Goal: Information Seeking & Learning: Learn about a topic

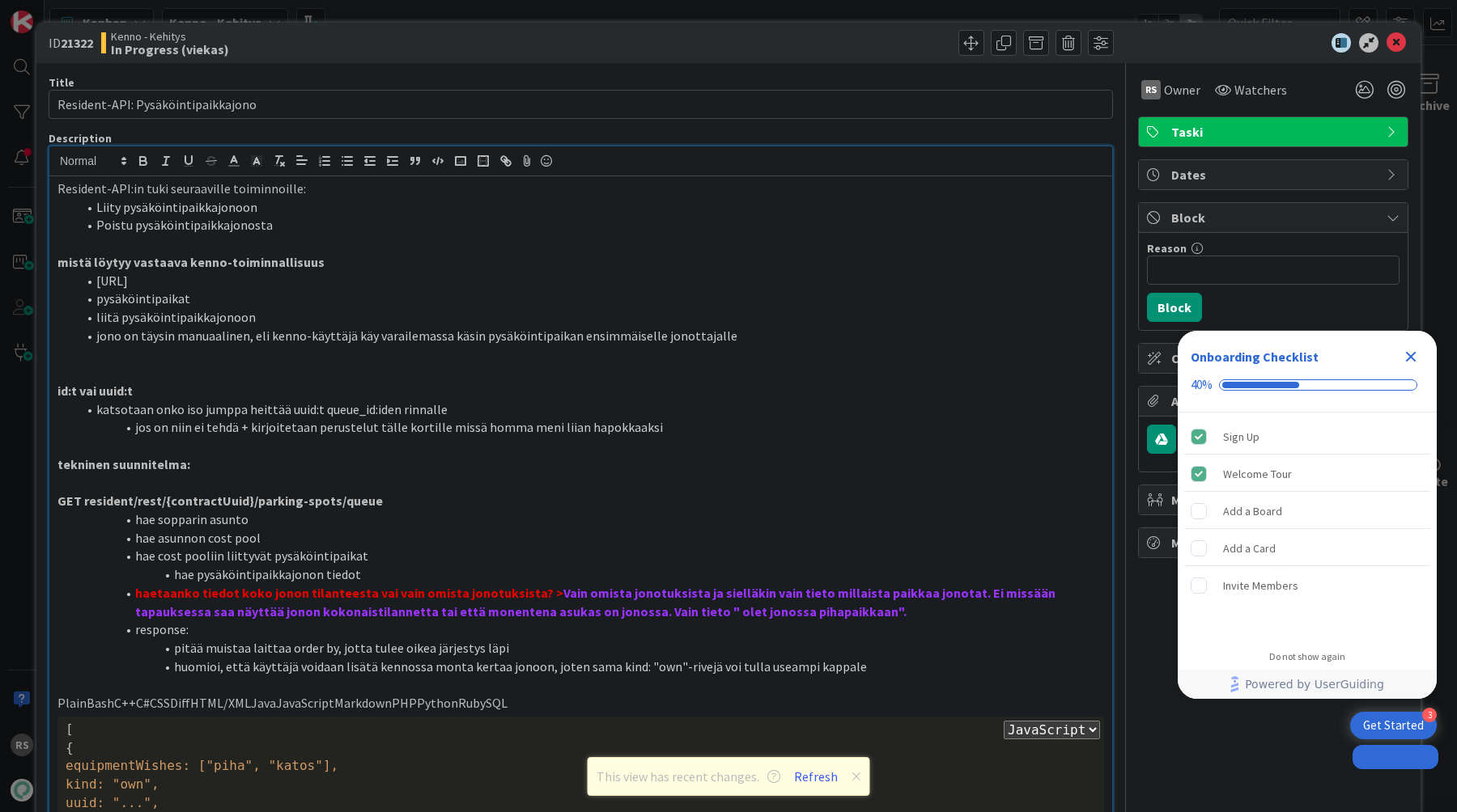
select select "javascript"
click at [670, 94] on input "Resident-API: Pysäköintipaikkajono" at bounding box center [580, 104] width 1064 height 29
click at [793, 464] on p "tekninen suunnitelma:" at bounding box center [580, 464] width 1047 height 19
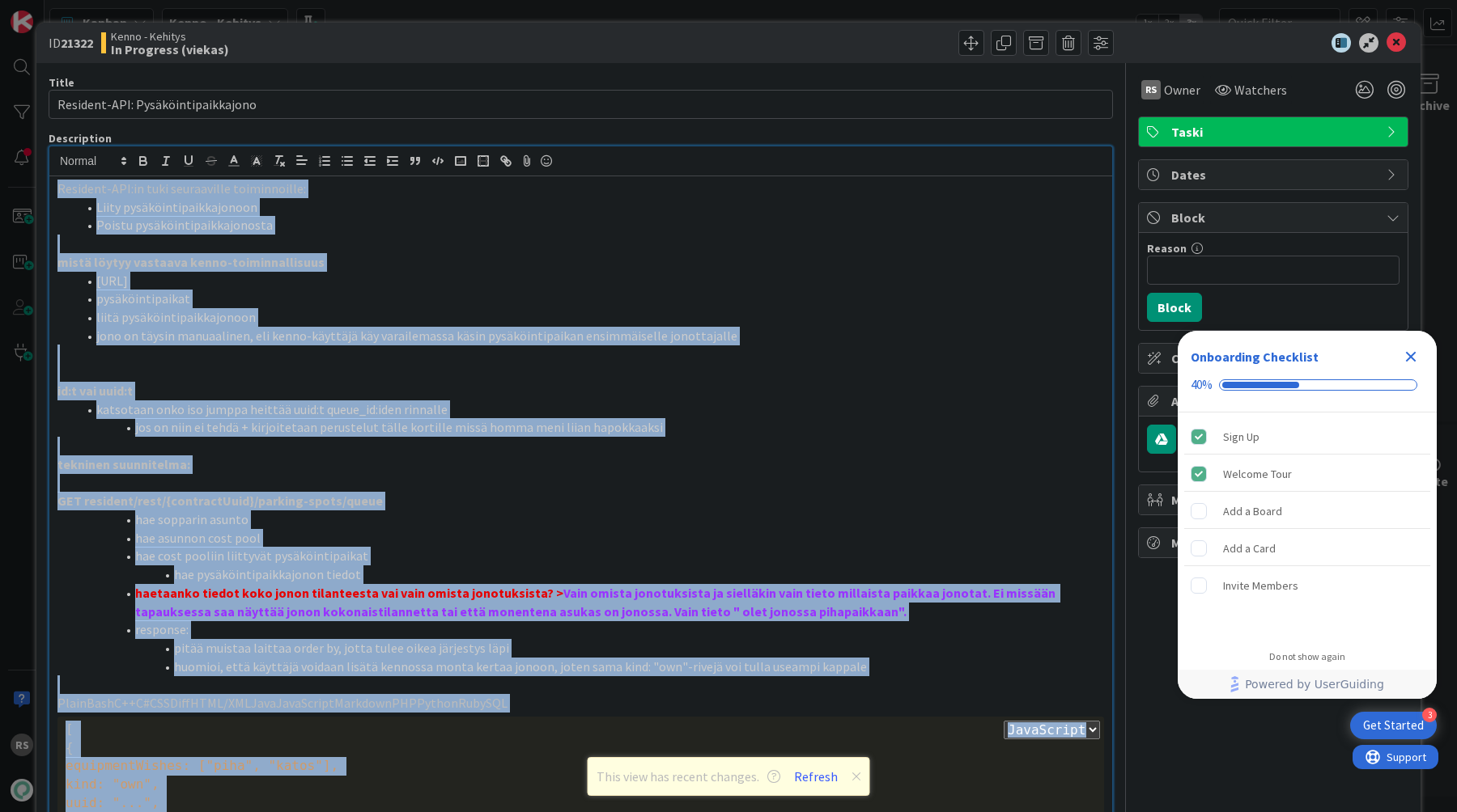
copy div "Resident-API:in tuki seuraaville toiminnoille: Liity pysäköintipaikkajonoon Poi…"
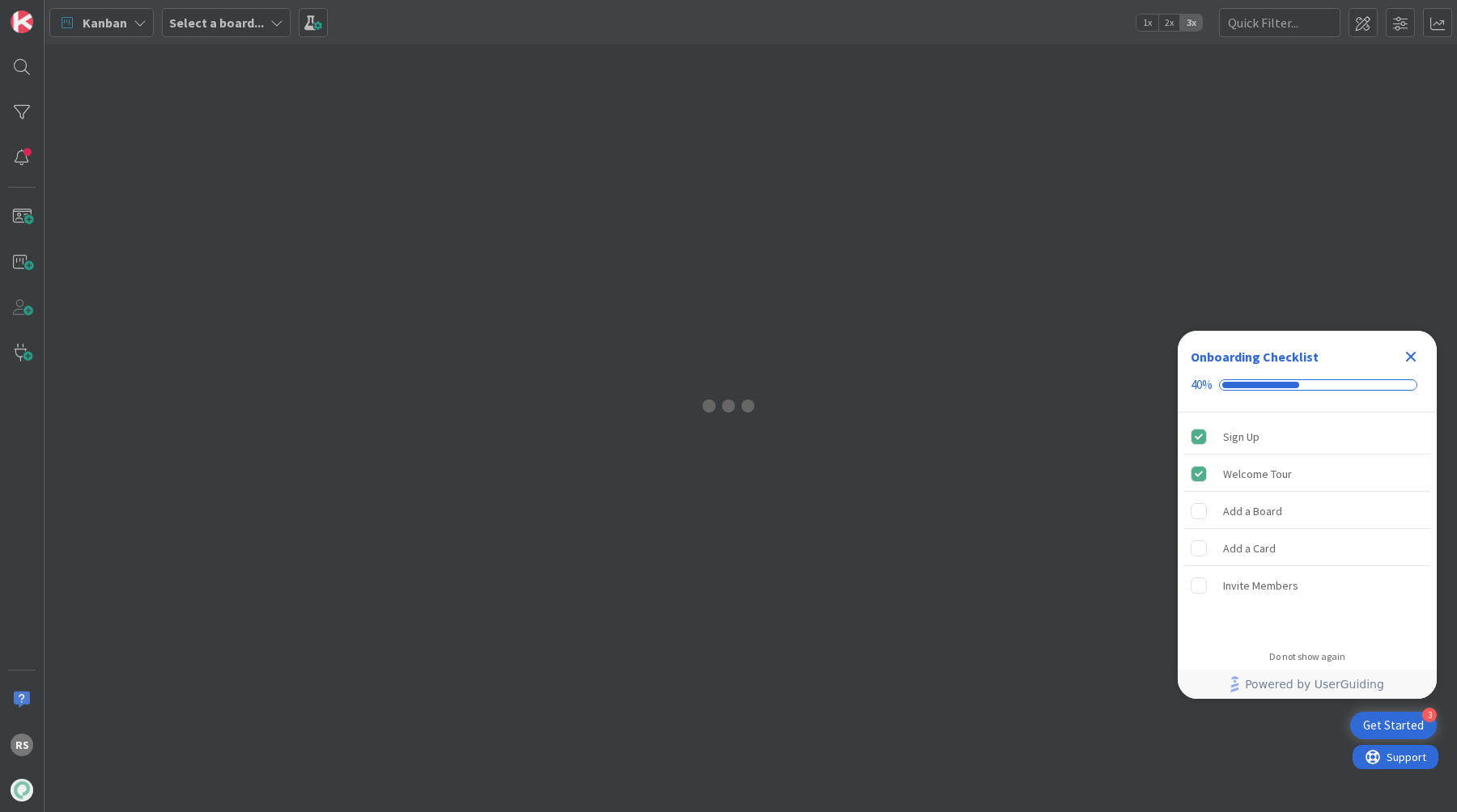
select select "javascript"
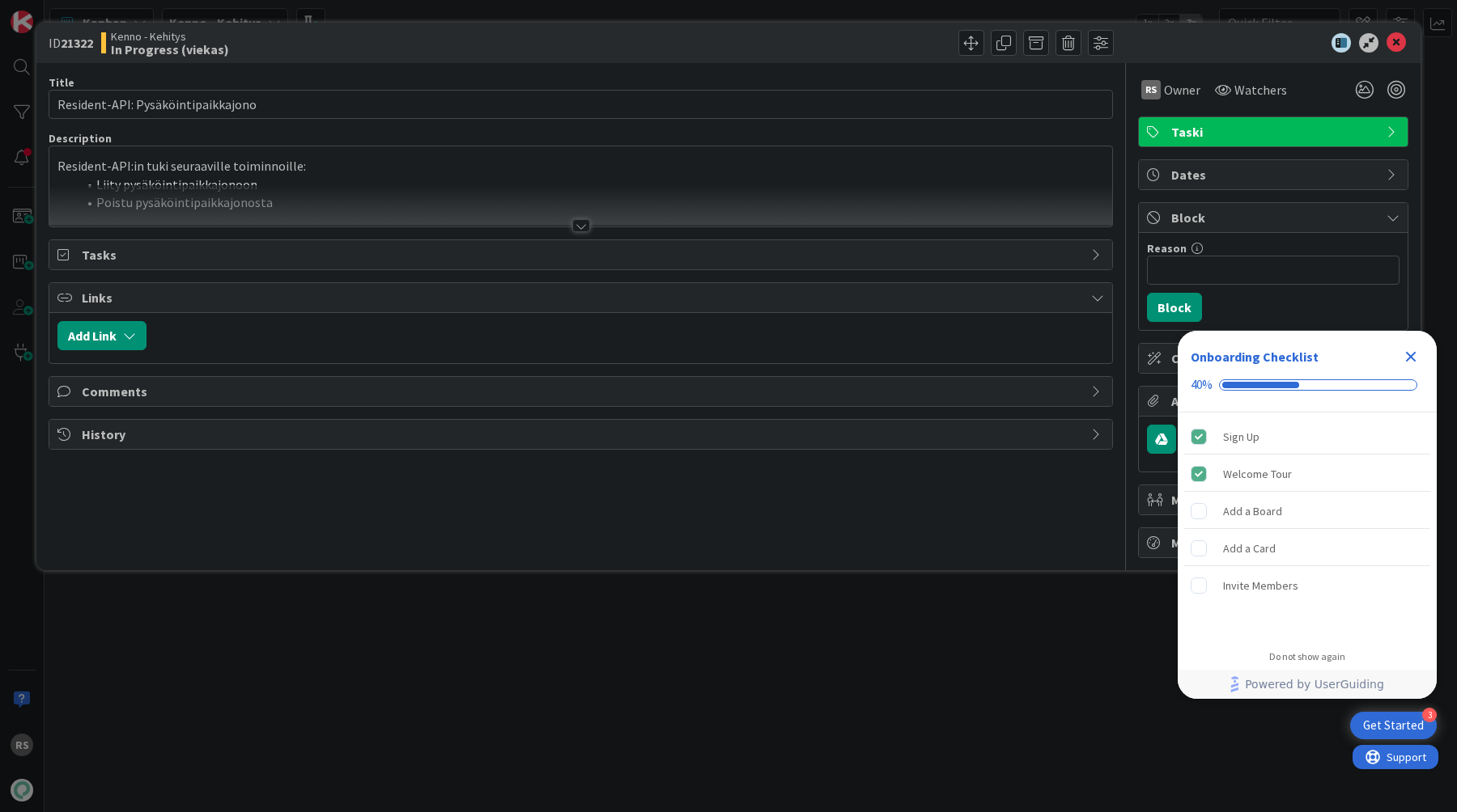
click at [585, 222] on div at bounding box center [581, 226] width 18 height 13
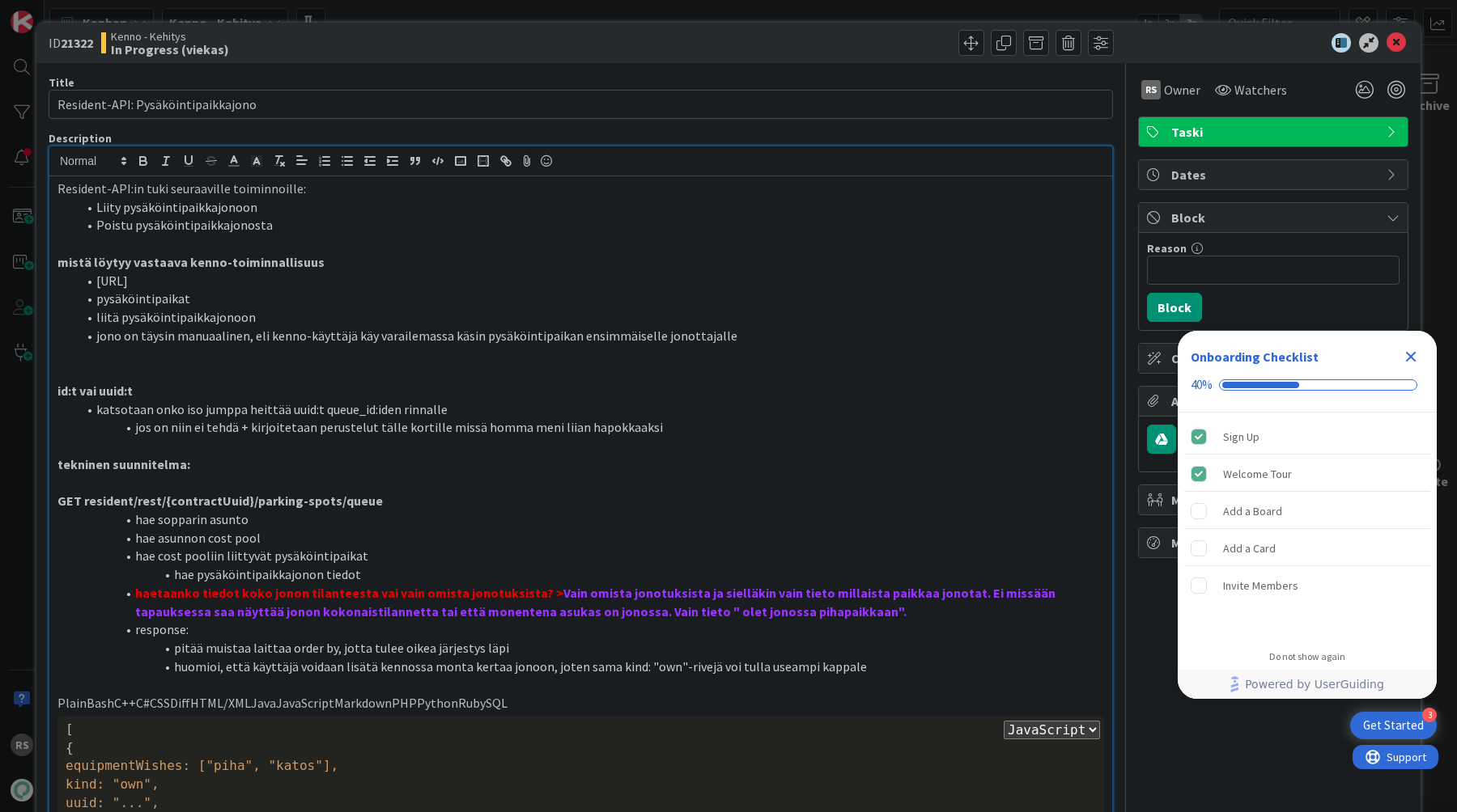
click at [59, 184] on p "Resident-API:in tuki seuraaville toiminnoille:" at bounding box center [580, 189] width 1047 height 19
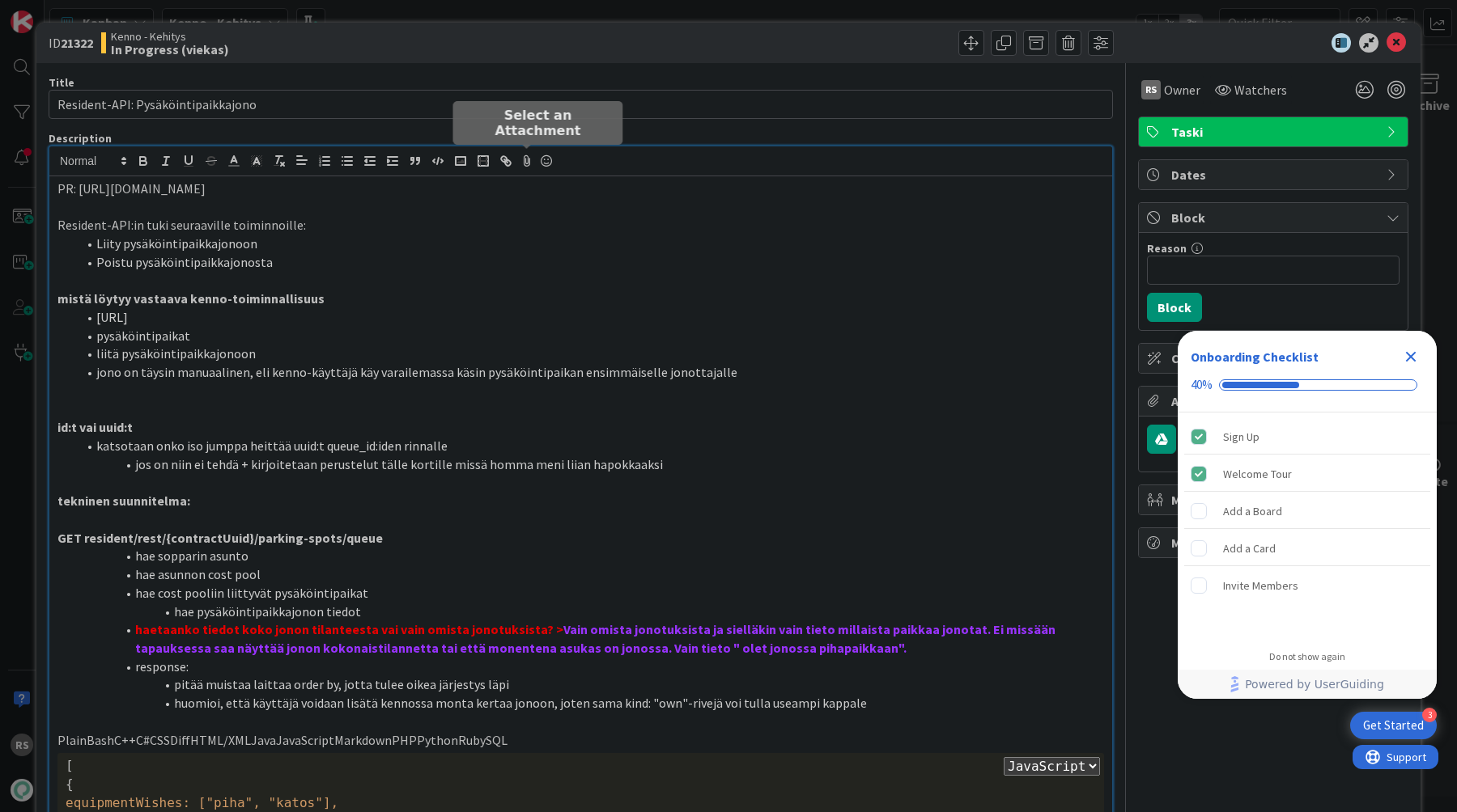
click at [510, 249] on li "Liity pysäköintipaikkajonoon" at bounding box center [590, 243] width 1027 height 19
click at [1402, 40] on icon at bounding box center [1396, 43] width 20 height 20
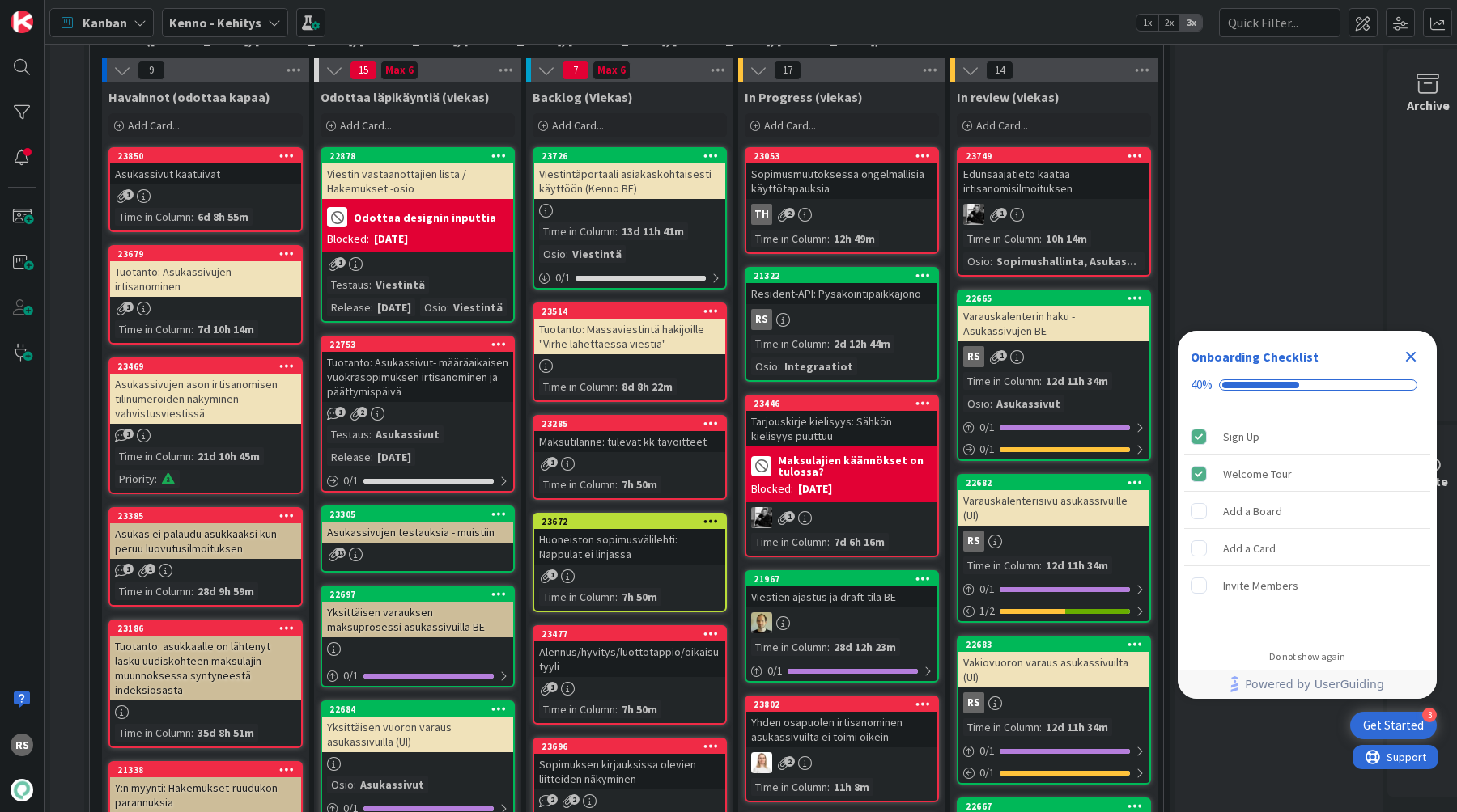
click at [793, 298] on div "Resident-API: Pysäköintipaikkajono" at bounding box center [842, 294] width 191 height 21
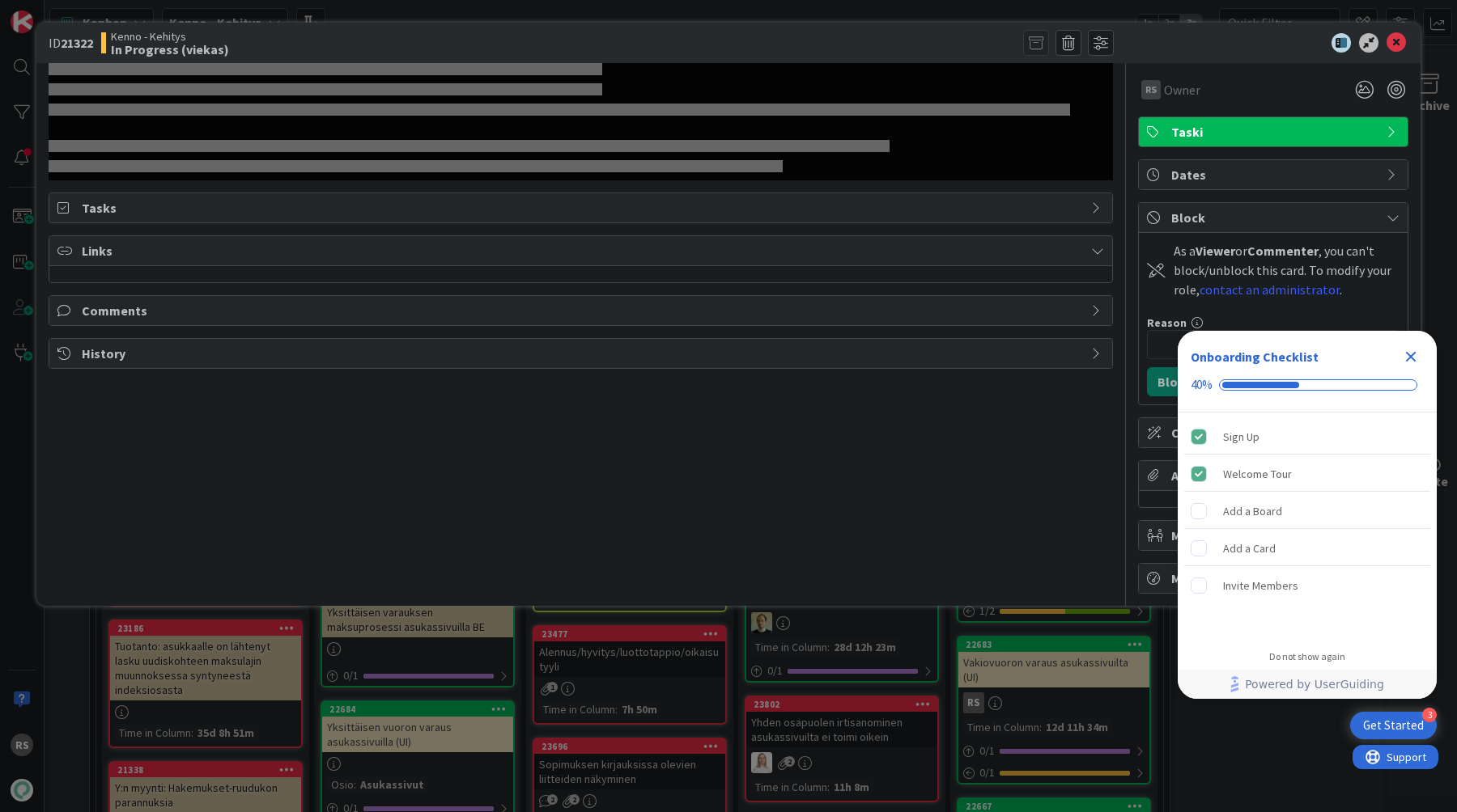
select select "javascript"
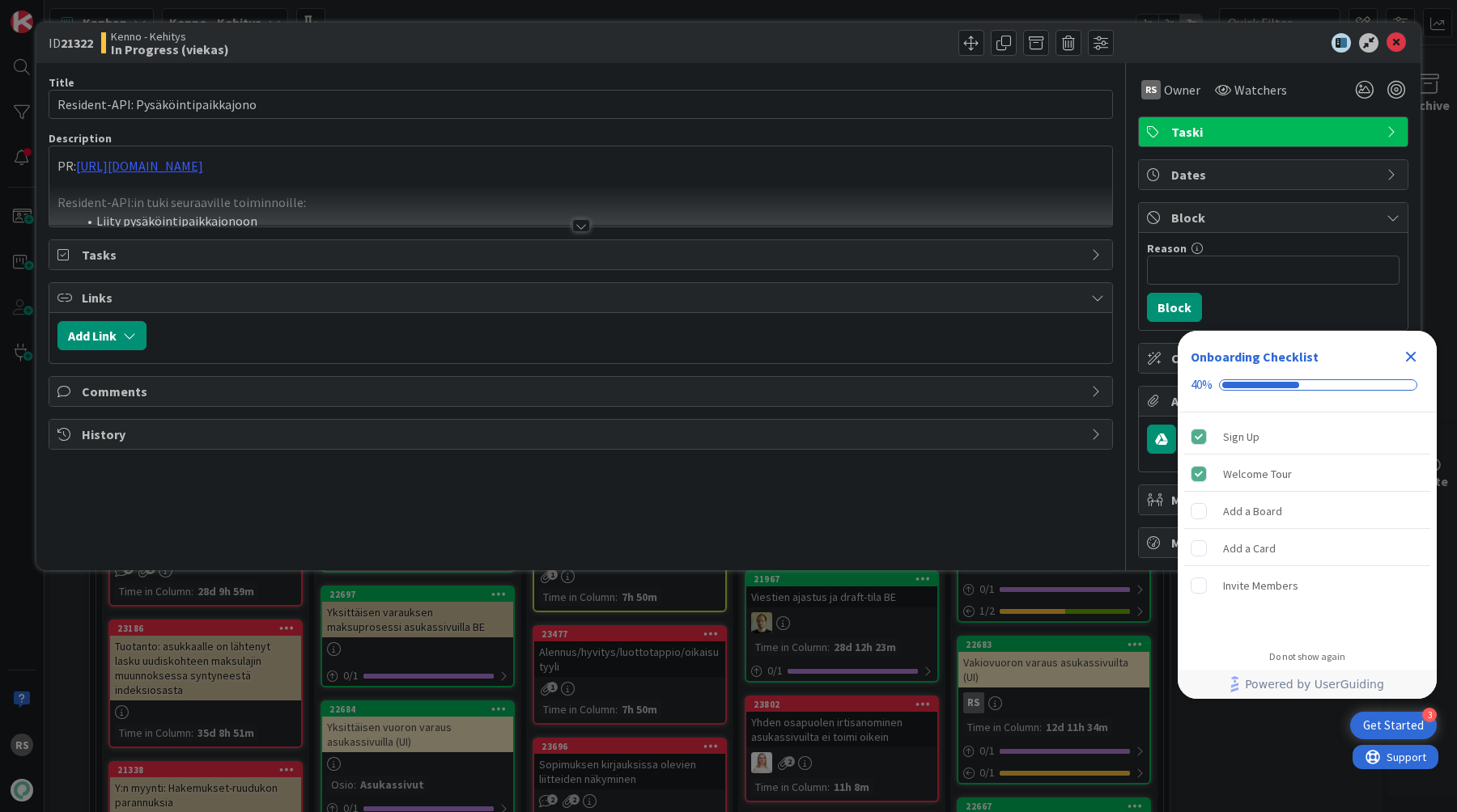
click at [299, 165] on div "PR: [URL][DOMAIN_NAME] Resident-API:in tuki seuraaville toiminnoille: Liity pys…" at bounding box center [580, 186] width 1062 height 80
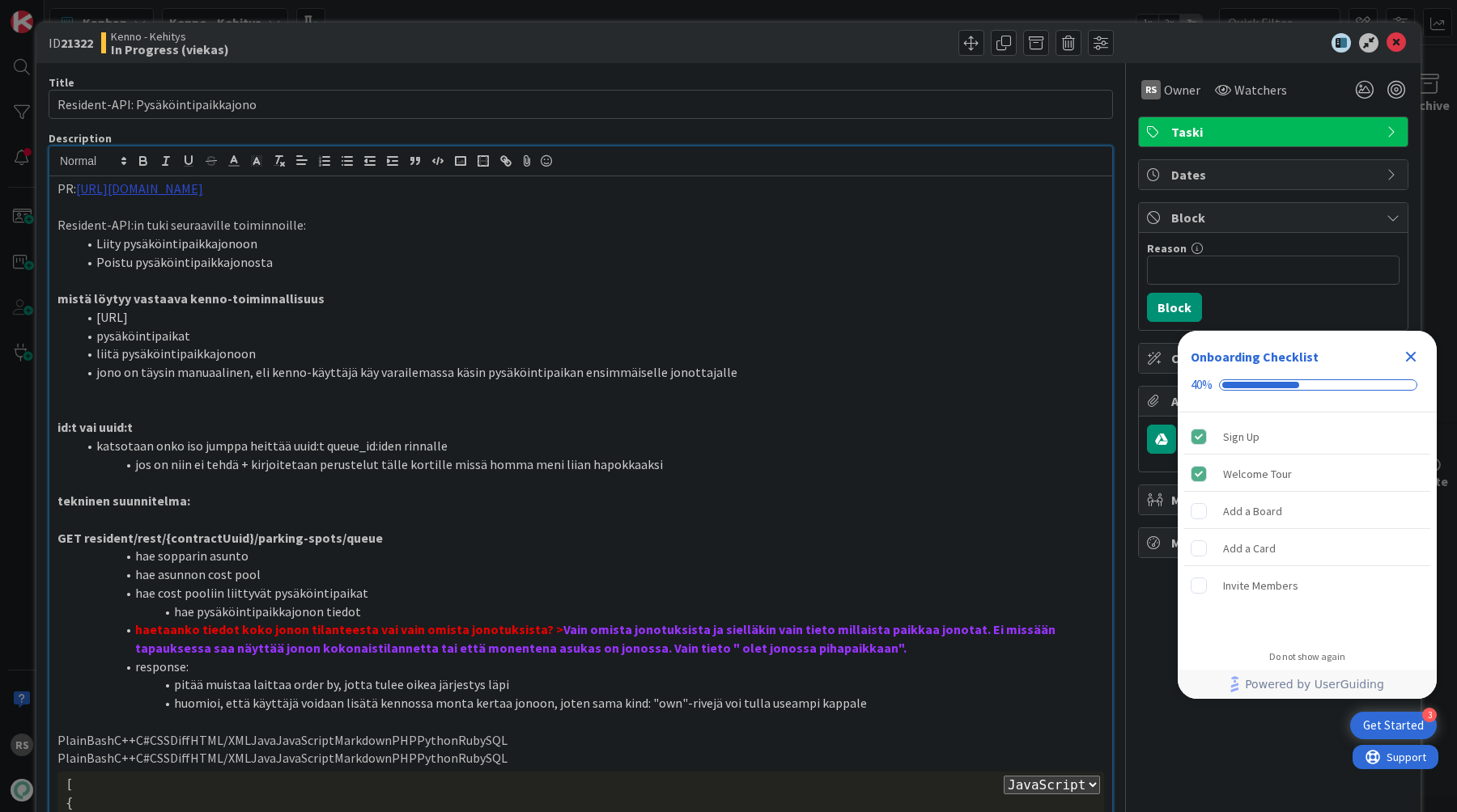
click at [203, 186] on link "[URL][DOMAIN_NAME]" at bounding box center [140, 189] width 127 height 16
select select "javascript"
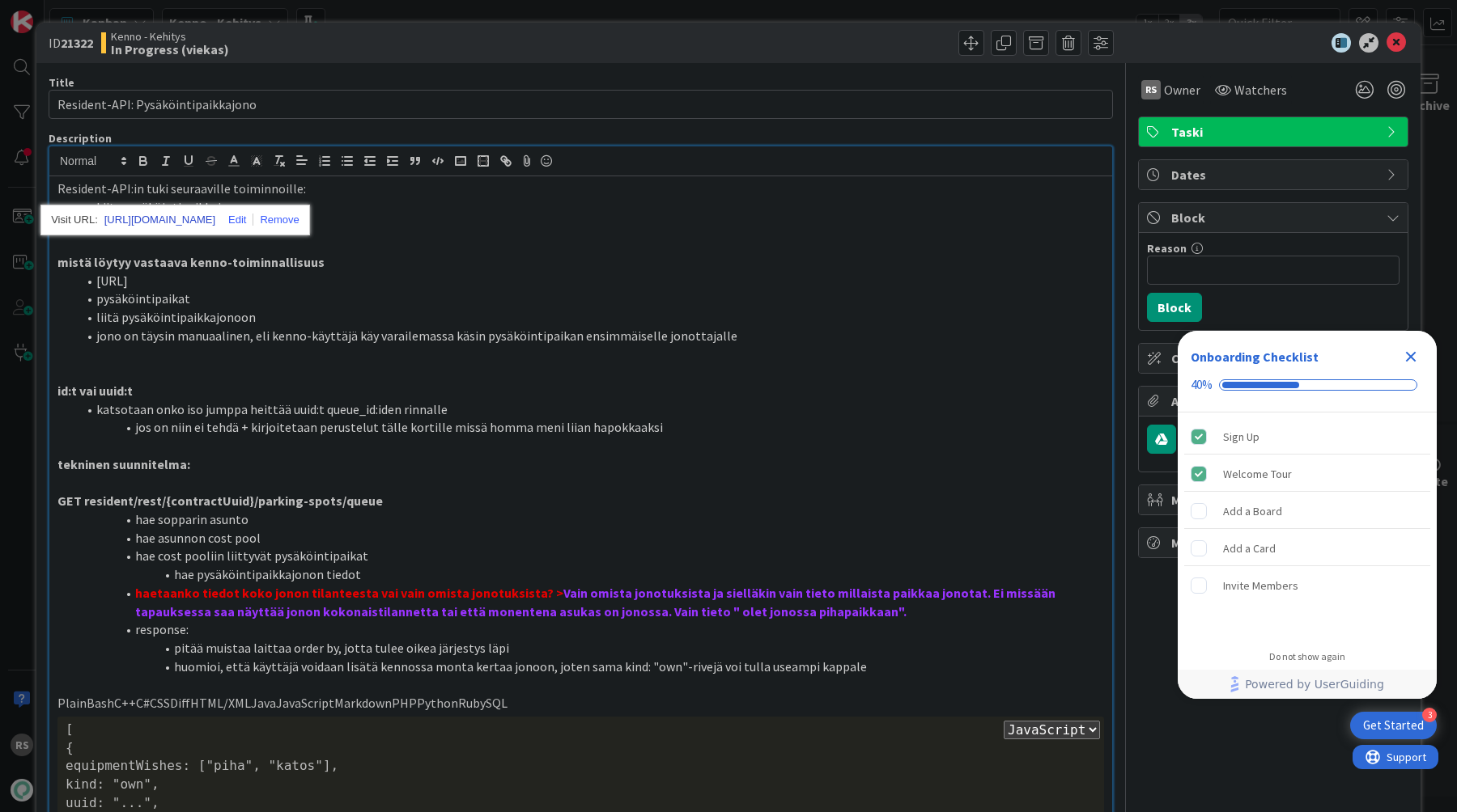
click at [215, 219] on link "[URL][DOMAIN_NAME]" at bounding box center [160, 220] width 111 height 21
